Goal: Task Accomplishment & Management: Manage account settings

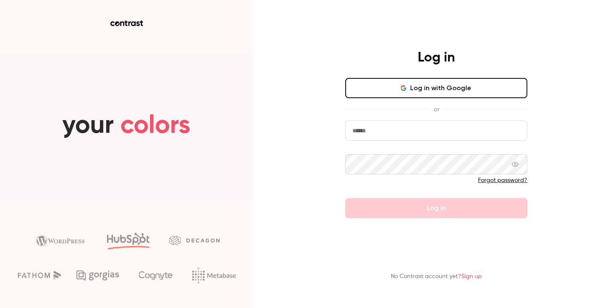
click at [396, 132] on input "email" at bounding box center [436, 131] width 182 height 20
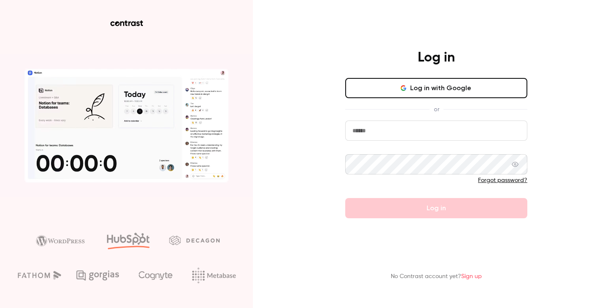
click at [399, 95] on button "Log in with Google" at bounding box center [436, 88] width 182 height 20
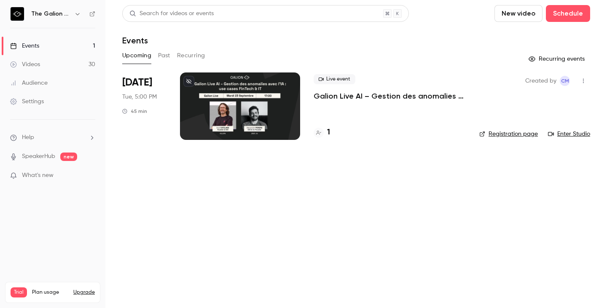
click at [44, 289] on span "Plan usage" at bounding box center [50, 292] width 36 height 7
click at [75, 9] on button "button" at bounding box center [78, 14] width 10 height 10
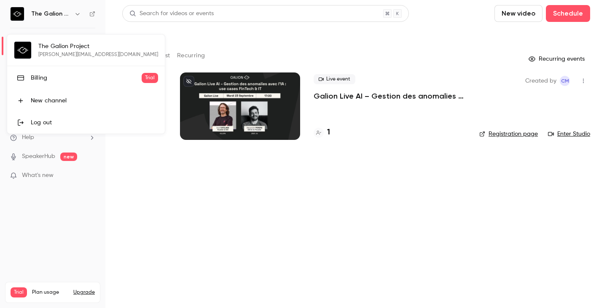
click at [60, 198] on div at bounding box center [303, 154] width 607 height 308
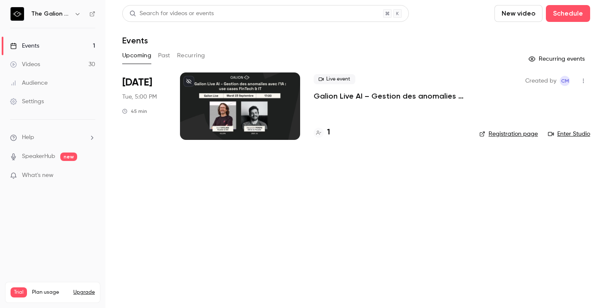
click at [29, 105] on div "Settings" at bounding box center [27, 101] width 34 height 8
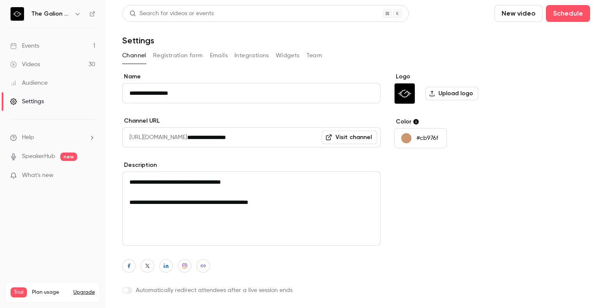
click at [324, 53] on div "Channel Registration form Emails Integrations Widgets Team" at bounding box center [356, 55] width 468 height 13
click at [321, 55] on button "Team" at bounding box center [315, 55] width 16 height 13
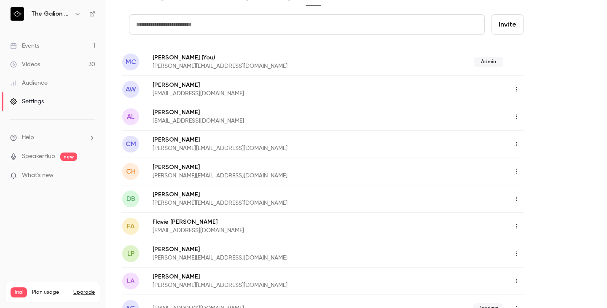
scroll to position [58, 0]
click at [183, 21] on input "text" at bounding box center [307, 25] width 356 height 20
paste input "**********"
type input "**********"
click at [506, 22] on button "Invite" at bounding box center [508, 25] width 32 height 20
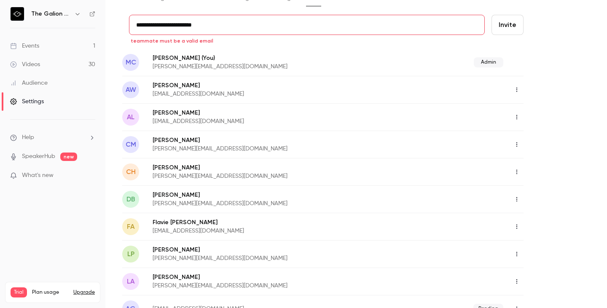
click at [202, 31] on input "**********" at bounding box center [307, 25] width 356 height 20
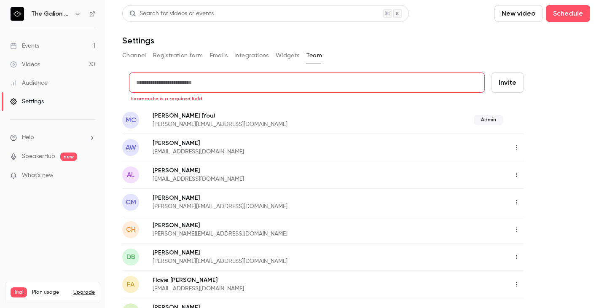
click at [72, 19] on div "The Galion Project" at bounding box center [52, 14] width 85 height 14
click at [65, 5] on nav "The Galion Project Events 1 Videos 30 Audience Settings Help SpeakerHub new Wha…" at bounding box center [52, 154] width 105 height 308
click at [59, 15] on h6 "The Galion Project" at bounding box center [51, 14] width 40 height 8
click at [75, 13] on icon "button" at bounding box center [77, 14] width 7 height 7
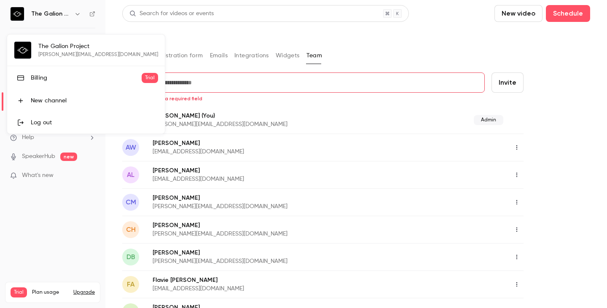
click at [93, 132] on link "Log out" at bounding box center [86, 123] width 158 height 22
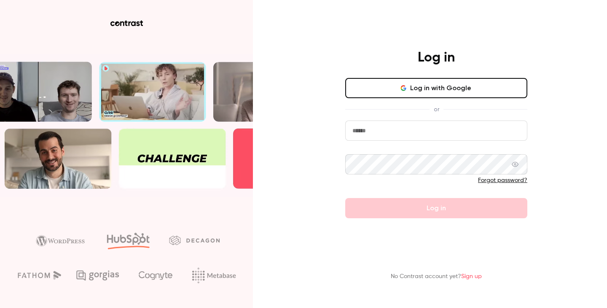
click at [386, 131] on input "email" at bounding box center [436, 131] width 182 height 20
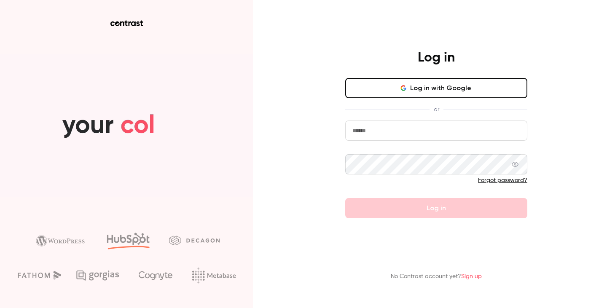
type input "**********"
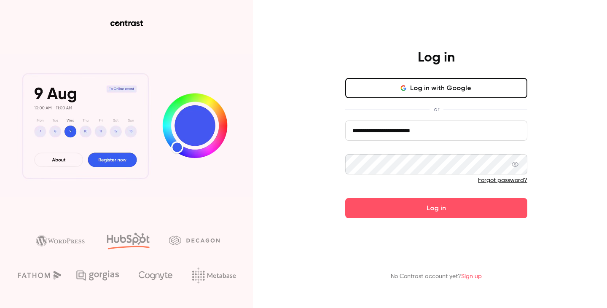
click at [345, 198] on button "Log in" at bounding box center [436, 208] width 182 height 20
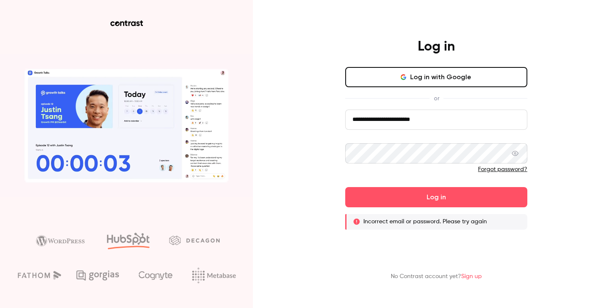
click at [449, 72] on button "Log in with Google" at bounding box center [436, 77] width 182 height 20
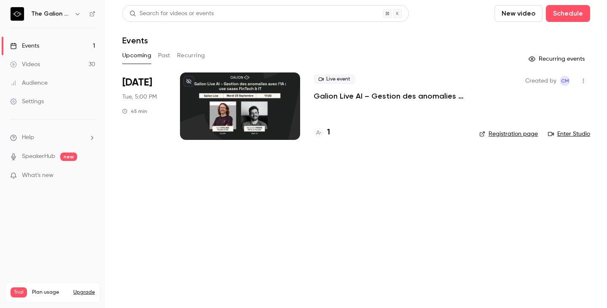
click at [78, 11] on icon "button" at bounding box center [77, 14] width 7 height 7
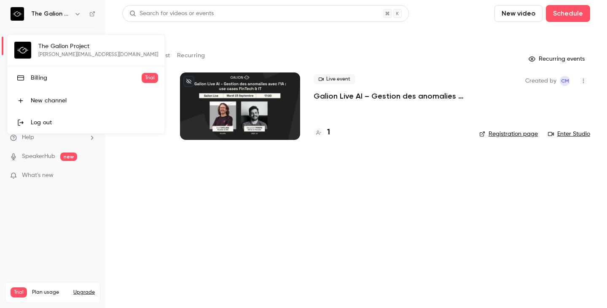
click at [51, 49] on div "The Galion Project [PERSON_NAME][EMAIL_ADDRESS][DOMAIN_NAME] Billing Trial New …" at bounding box center [86, 84] width 158 height 99
click at [22, 53] on div "The Galion Project [PERSON_NAME][EMAIL_ADDRESS][DOMAIN_NAME] Billing Trial New …" at bounding box center [86, 84] width 158 height 99
click at [99, 27] on div at bounding box center [303, 154] width 607 height 308
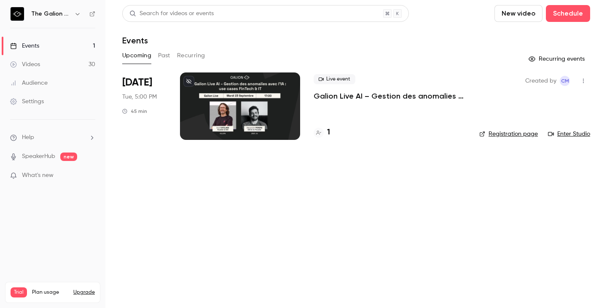
click at [35, 104] on div "Settings" at bounding box center [27, 101] width 34 height 8
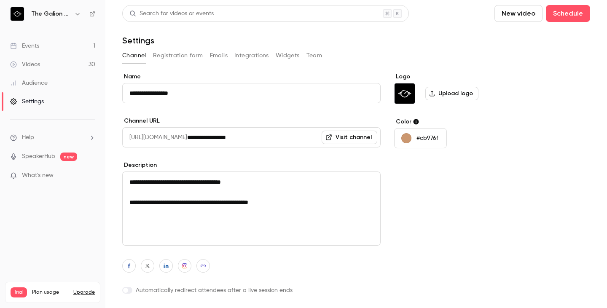
click at [183, 57] on button "Registration form" at bounding box center [178, 55] width 50 height 13
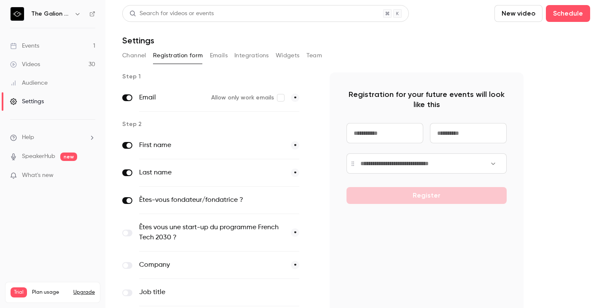
click at [219, 57] on button "Emails" at bounding box center [219, 55] width 18 height 13
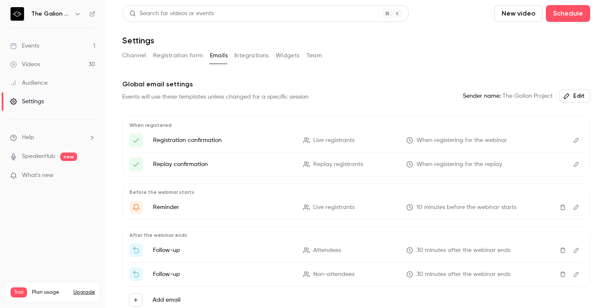
click at [135, 60] on button "Channel" at bounding box center [134, 55] width 24 height 13
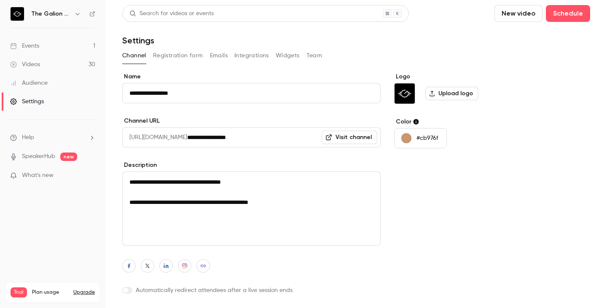
click at [313, 52] on button "Team" at bounding box center [315, 55] width 16 height 13
